Goal: Task Accomplishment & Management: Use online tool/utility

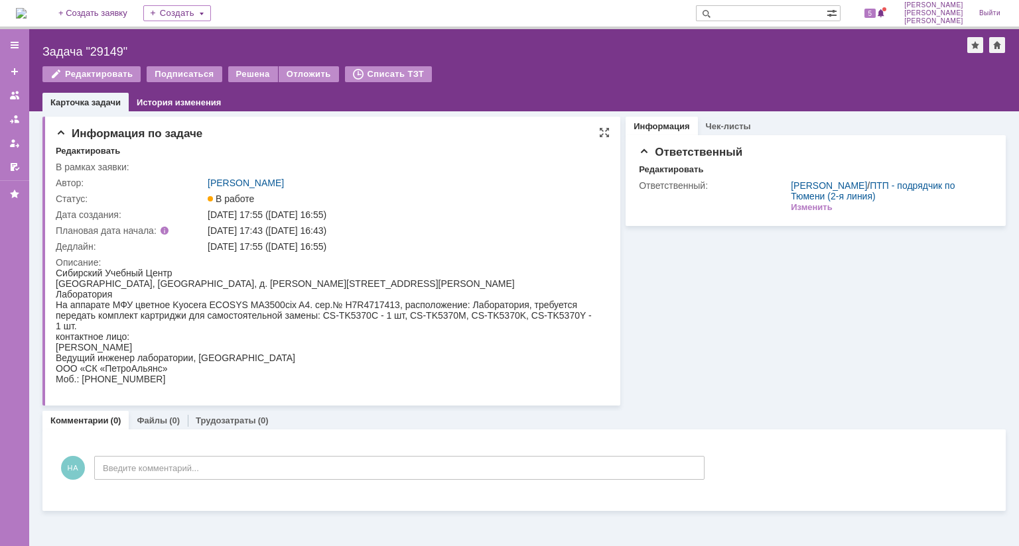
scroll to position [27, 0]
drag, startPoint x: 160, startPoint y: 388, endPoint x: 110, endPoint y: 121, distance: 271.9
click at [160, 416] on link "Файлы" at bounding box center [152, 421] width 31 height 10
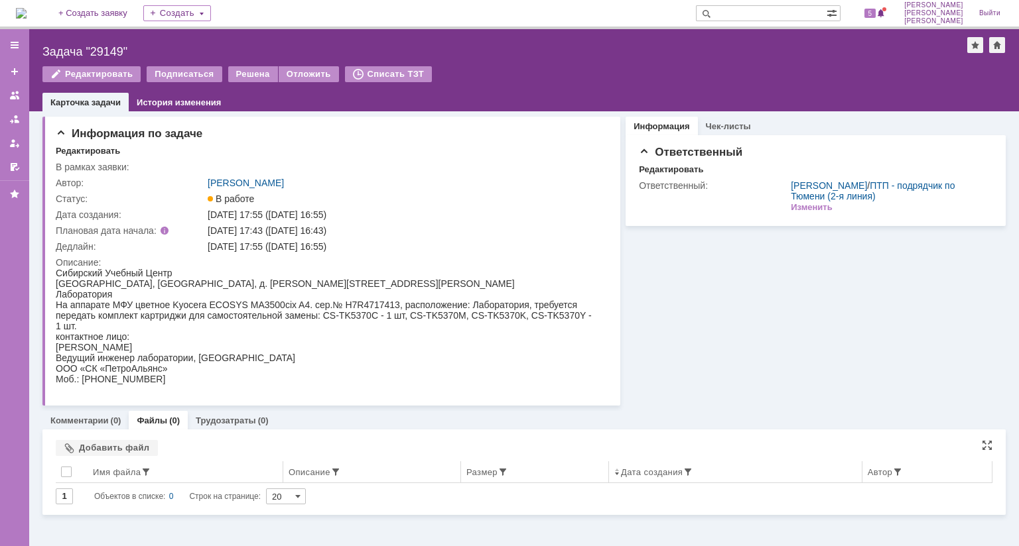
scroll to position [31, 0]
click at [106, 440] on div "Добавить файл" at bounding box center [107, 448] width 102 height 16
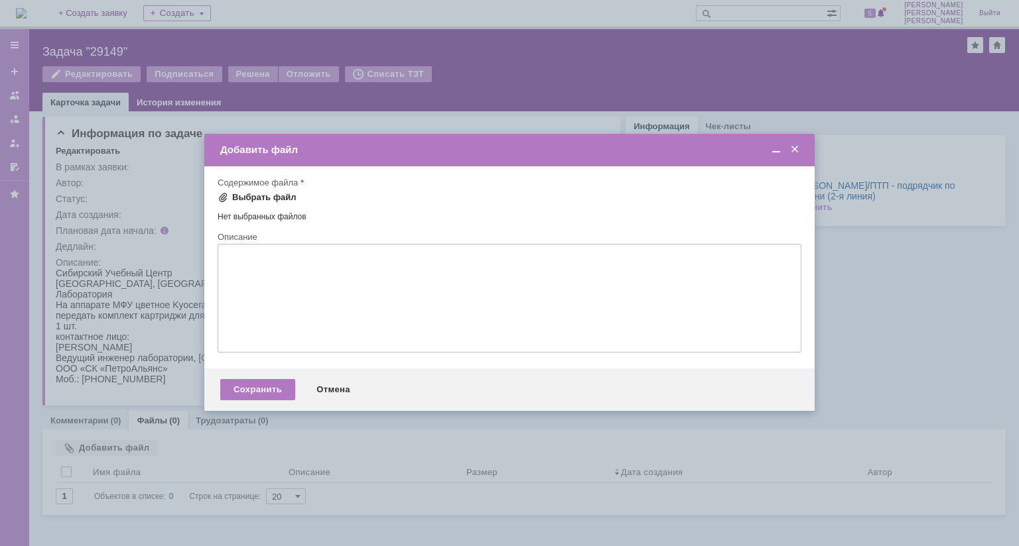
click at [280, 197] on div "Выбрать файл" at bounding box center [264, 197] width 64 height 11
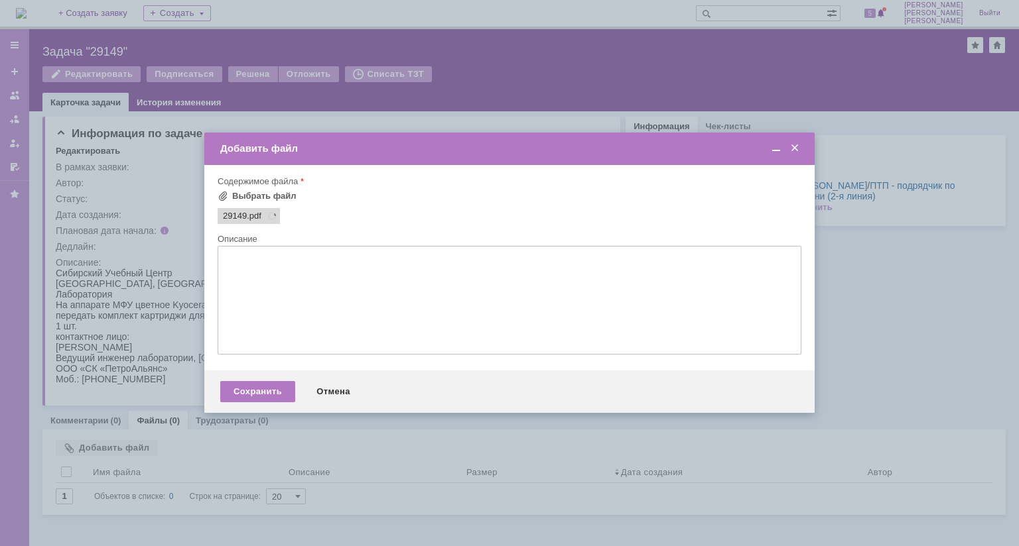
scroll to position [0, 0]
click at [254, 391] on div "Сохранить" at bounding box center [257, 391] width 75 height 21
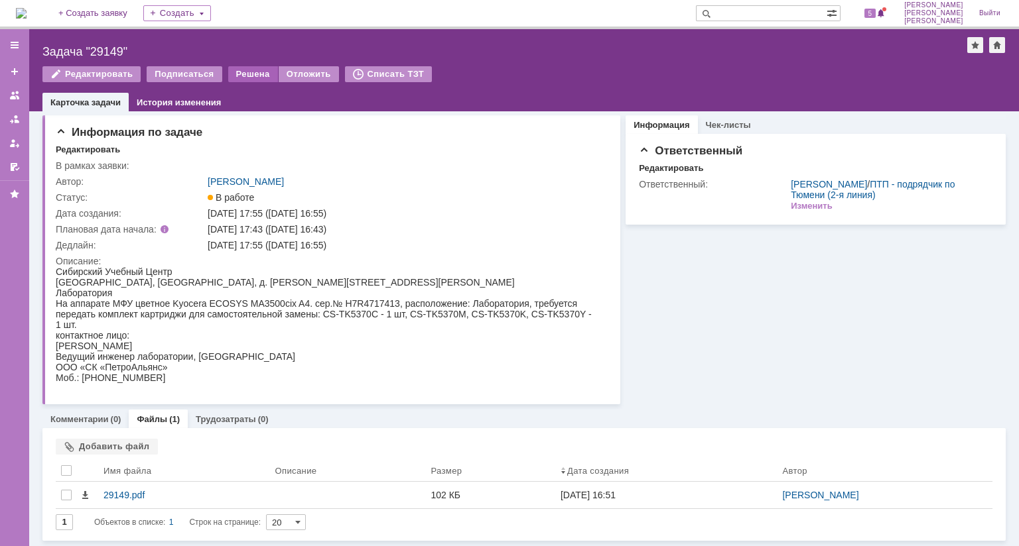
click at [243, 75] on div "Решена" at bounding box center [253, 74] width 50 height 16
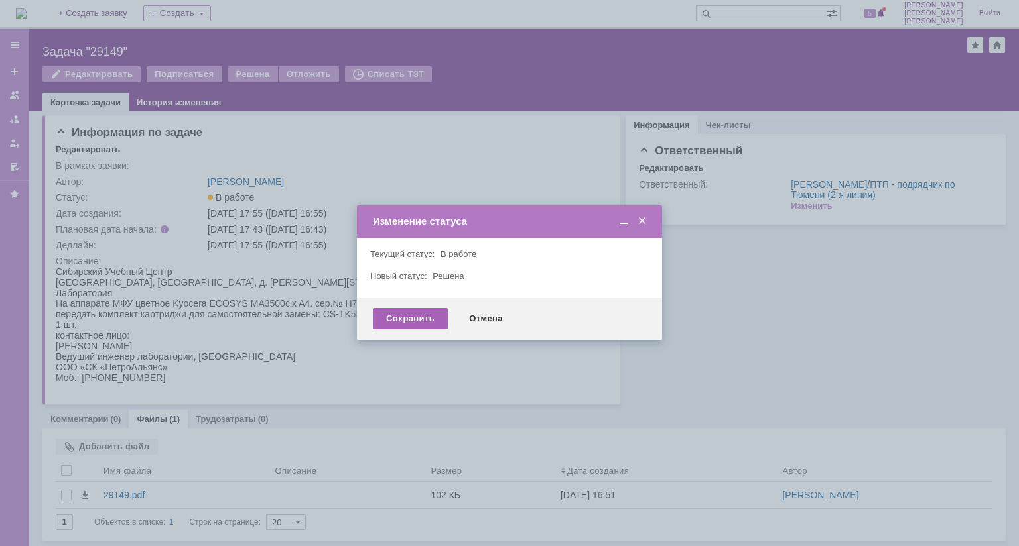
click at [424, 321] on div "Сохранить" at bounding box center [410, 318] width 75 height 21
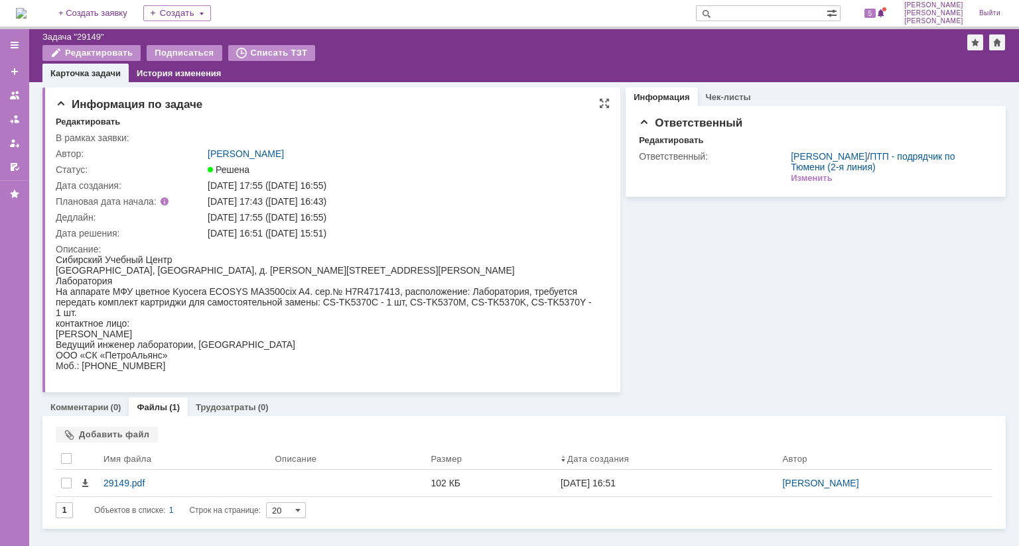
scroll to position [45, 0]
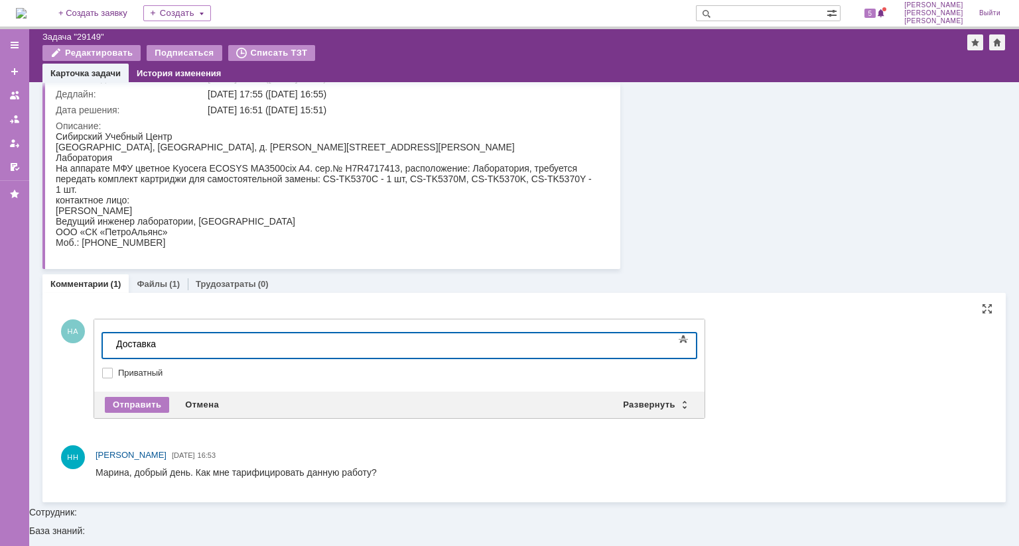
scroll to position [141, 0]
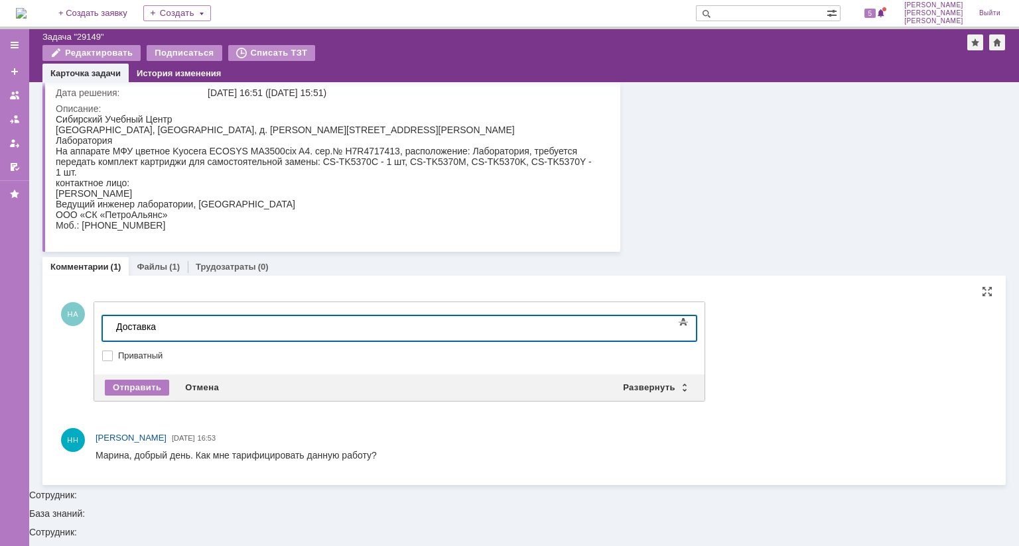
click at [119, 327] on div "Доставка" at bounding box center [210, 327] width 188 height 11
click at [112, 323] on body "Доставка" at bounding box center [210, 327] width 199 height 23
click at [237, 324] on div "Добрый день, как доставка" at bounding box center [210, 327] width 188 height 11
click at [155, 389] on div "Отправить" at bounding box center [137, 388] width 64 height 16
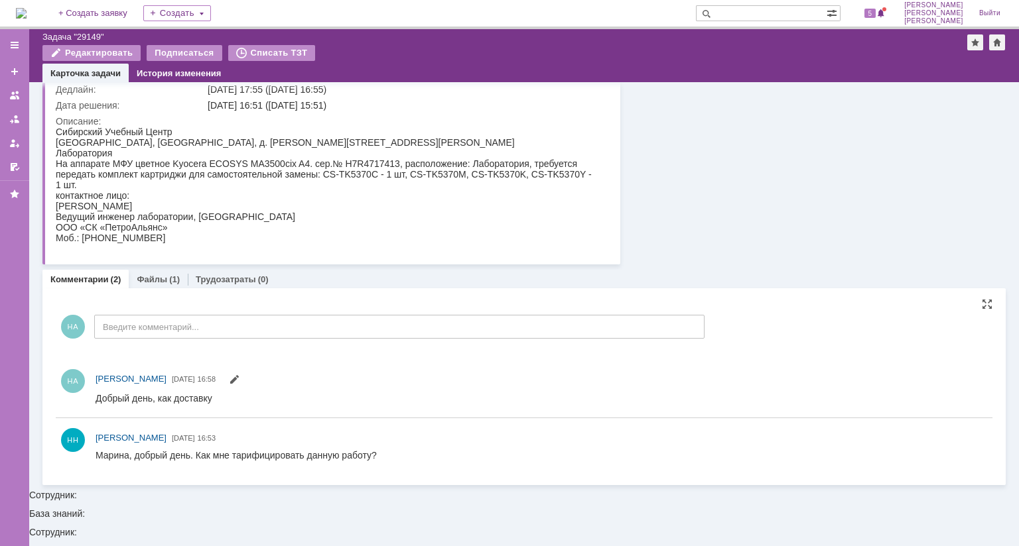
scroll to position [0, 0]
